Goal: Information Seeking & Learning: Learn about a topic

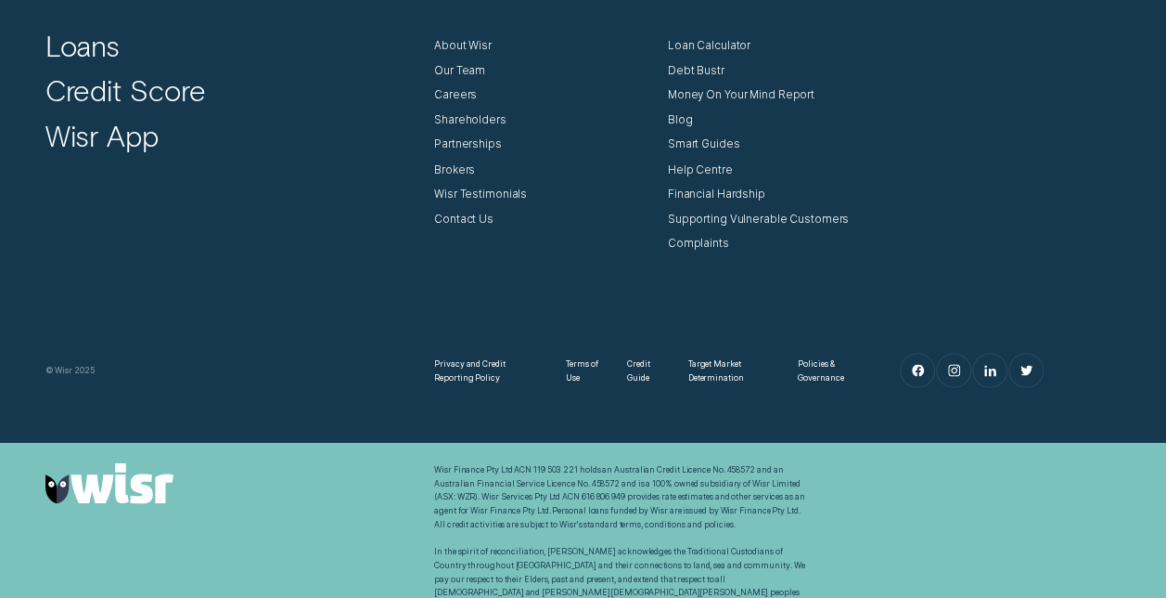
scroll to position [8488, 0]
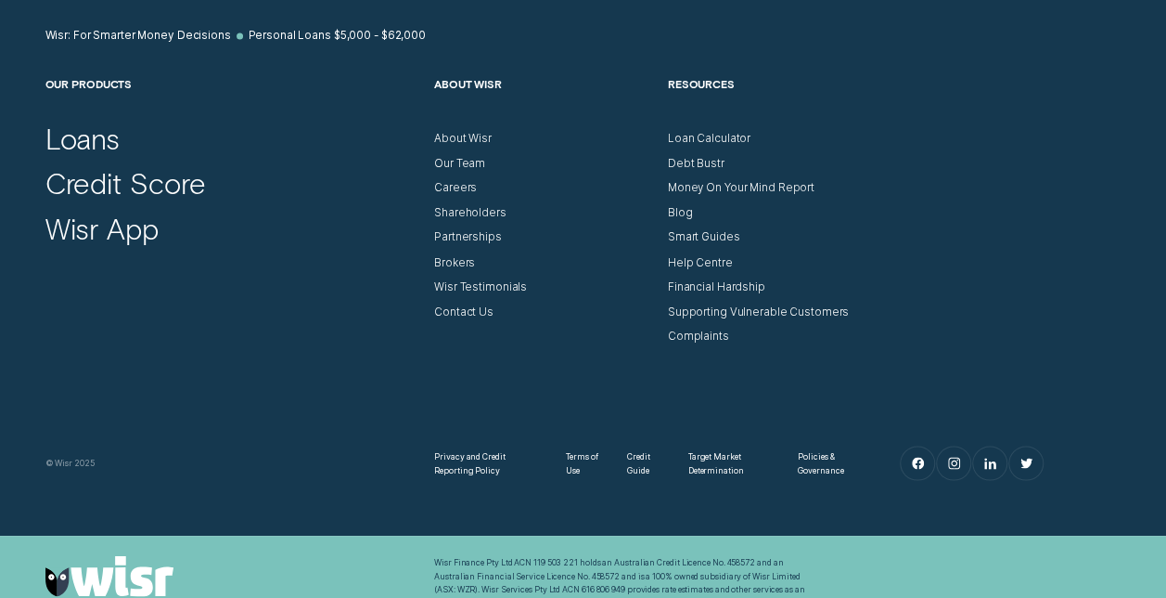
click at [446, 195] on div "Shareholders" at bounding box center [544, 207] width 220 height 24
click at [445, 206] on div "Shareholders" at bounding box center [470, 213] width 72 height 14
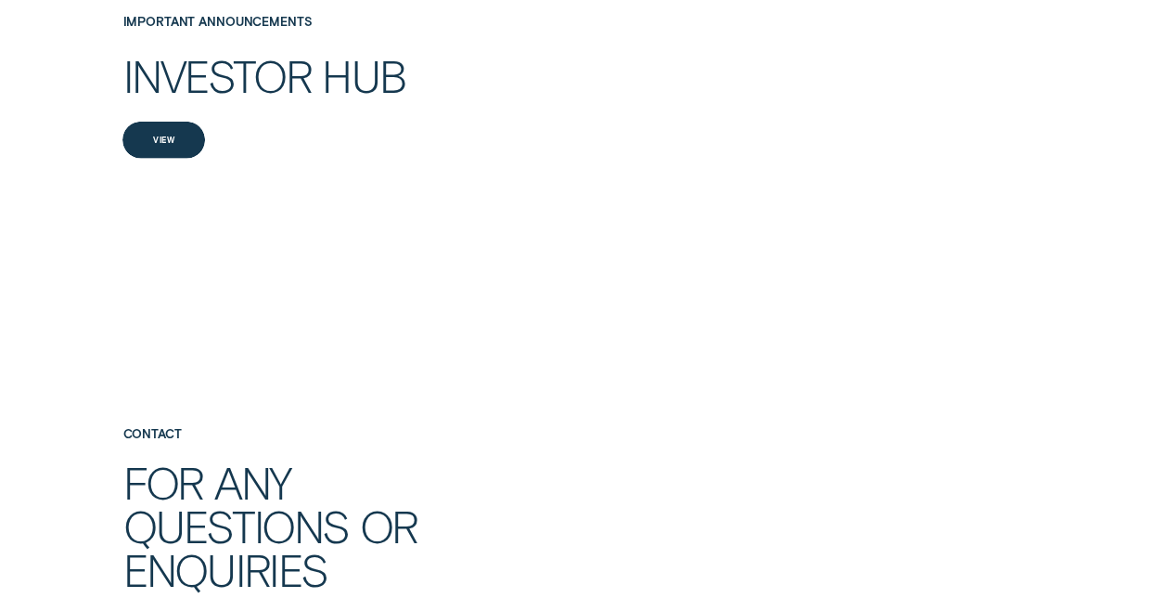
scroll to position [2691, 0]
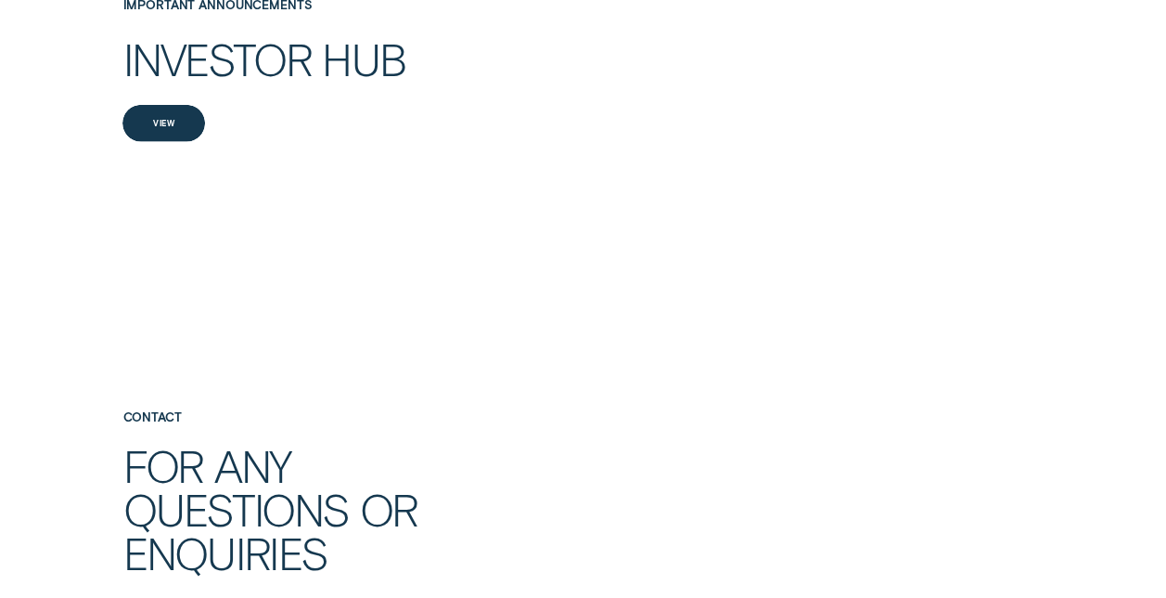
click at [170, 121] on div "View" at bounding box center [163, 124] width 20 height 7
